Goal: Download file/media

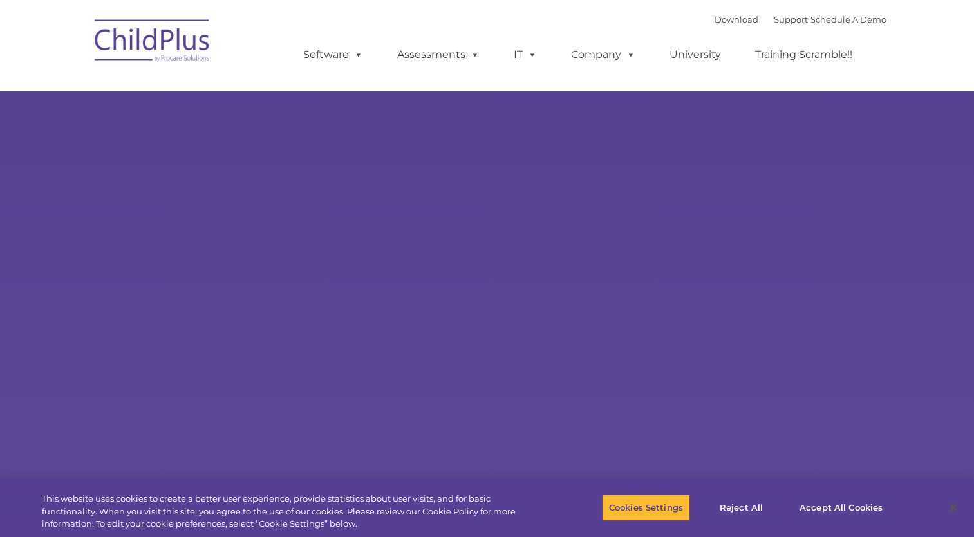
select select "MEDIUM"
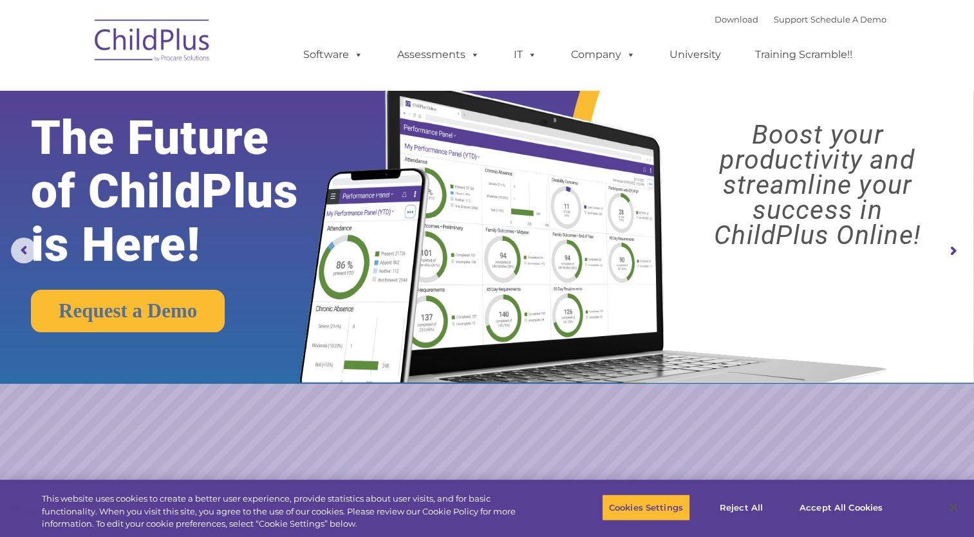
click at [158, 40] on img at bounding box center [152, 42] width 129 height 64
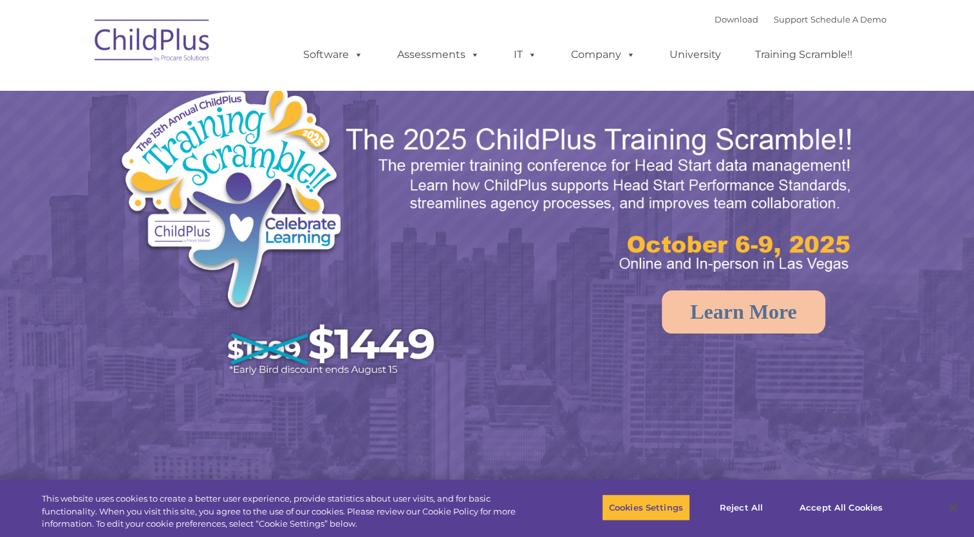
select select "MEDIUM"
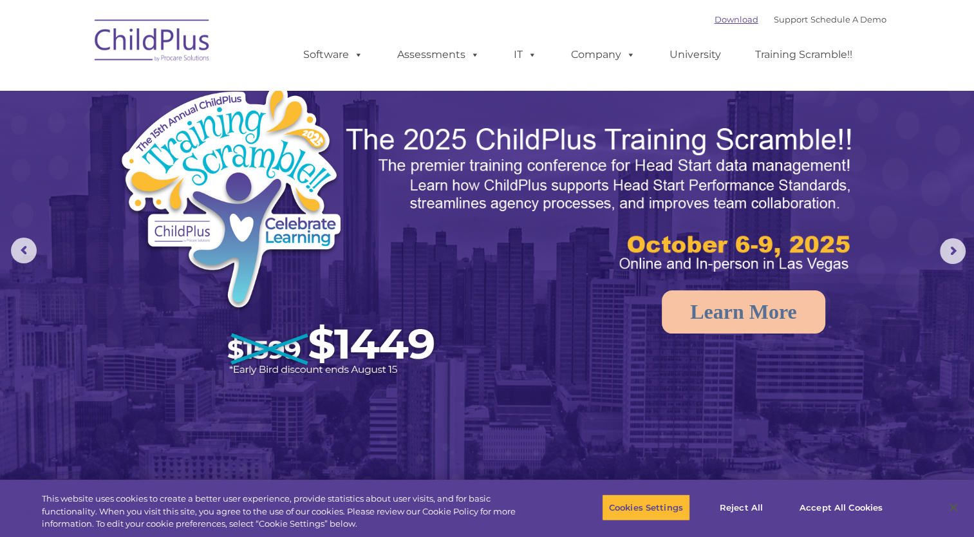
click at [721, 21] on link "Download" at bounding box center [737, 19] width 44 height 10
